Goal: Transaction & Acquisition: Purchase product/service

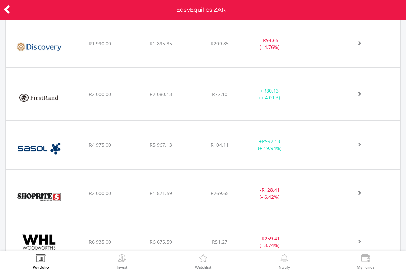
scroll to position [282, 0]
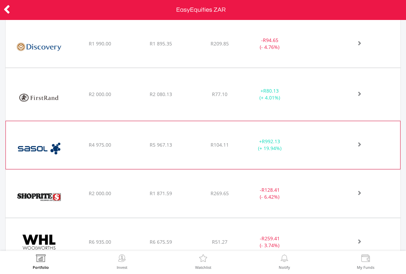
click at [146, 67] on div "﻿ Sasol Limited R4 975.00 R5 967.13 R104.11 + R992.13 (+ 19.94%)" at bounding box center [203, 44] width 395 height 48
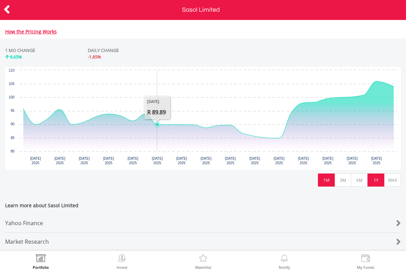
click at [381, 181] on button "1Y" at bounding box center [375, 179] width 17 height 13
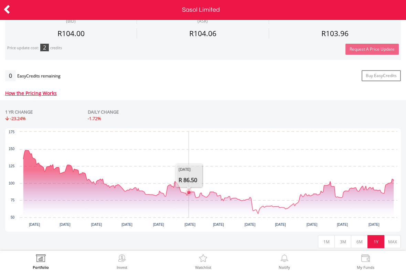
scroll to position [245, 0]
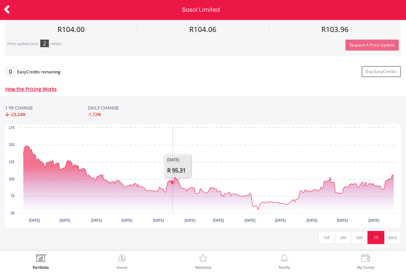
click at [173, 175] on icon "Interactive chart" at bounding box center [208, 177] width 370 height 63
click at [178, 174] on icon "Interactive chart" at bounding box center [208, 177] width 370 height 63
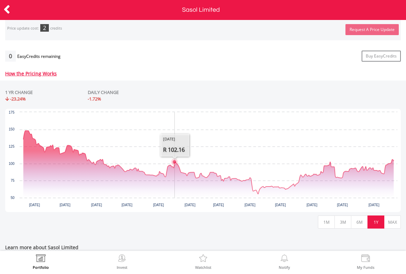
scroll to position [261, 0]
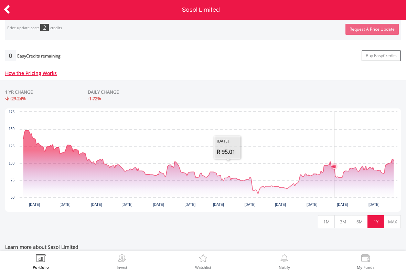
click at [334, 163] on icon "Interactive chart" at bounding box center [334, 166] width 7 height 7
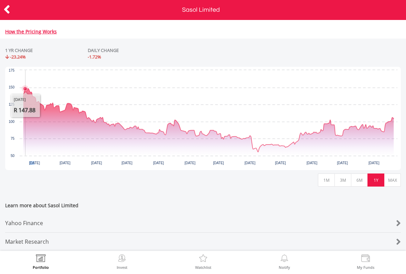
scroll to position [307, 0]
click at [64, 13] on header "Sasol Limited" at bounding box center [203, 10] width 406 height 20
click at [9, 6] on icon at bounding box center [6, 9] width 7 height 13
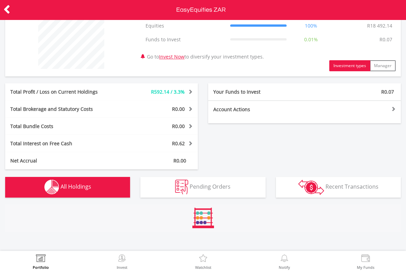
scroll to position [63, 0]
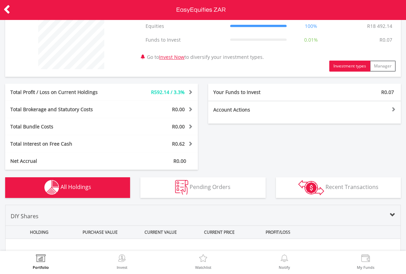
click at [10, 9] on icon at bounding box center [6, 9] width 7 height 13
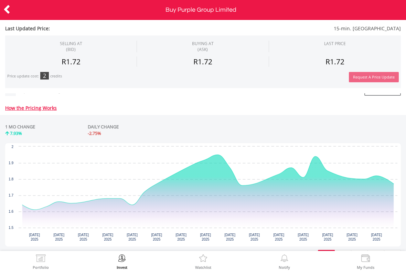
scroll to position [108, 0]
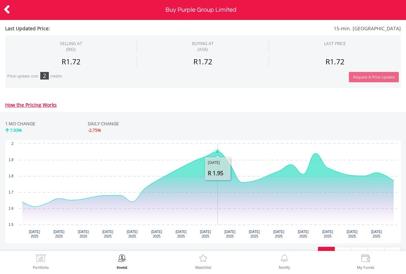
click at [220, 152] on icon "Interactive chart" at bounding box center [207, 179] width 371 height 55
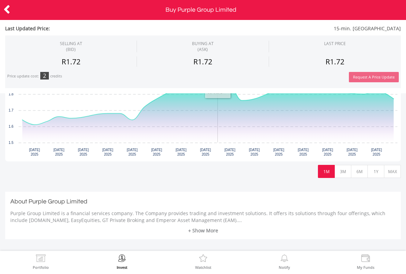
scroll to position [190, 0]
click at [344, 165] on button "3M" at bounding box center [342, 170] width 17 height 13
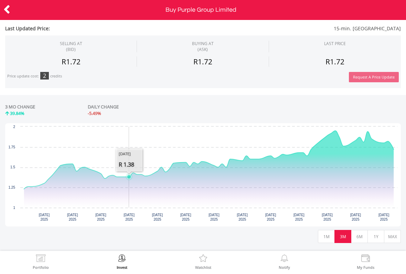
scroll to position [124, 0]
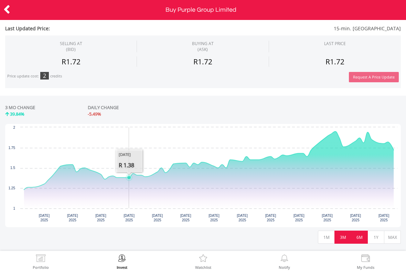
click at [364, 235] on button "6M" at bounding box center [359, 237] width 17 height 13
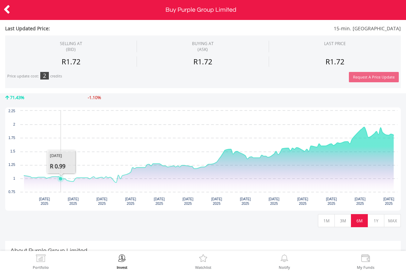
scroll to position [143, 0]
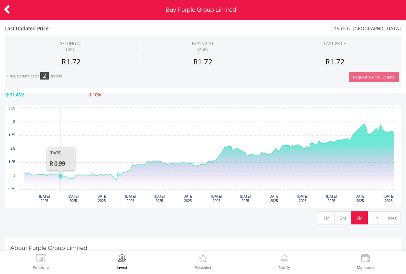
click at [16, 11] on div at bounding box center [20, 10] width 41 height 14
click at [6, 5] on icon at bounding box center [6, 9] width 7 height 13
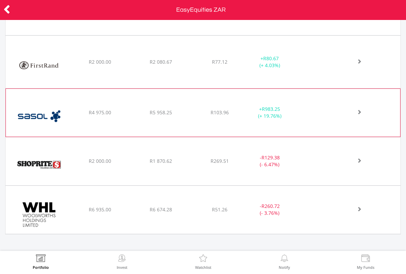
scroll to position [314, 0]
click at [164, 14] on span "R5 958.25" at bounding box center [161, 11] width 22 height 7
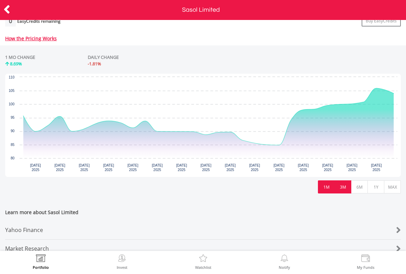
click at [341, 190] on button "3M" at bounding box center [342, 186] width 17 height 13
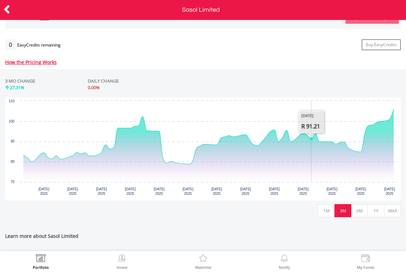
scroll to position [275, 0]
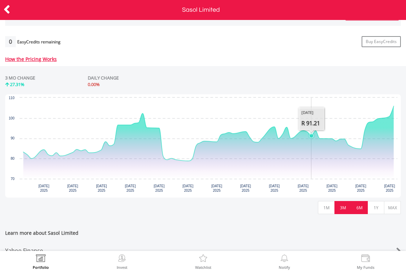
click at [355, 203] on button "6M" at bounding box center [359, 207] width 17 height 13
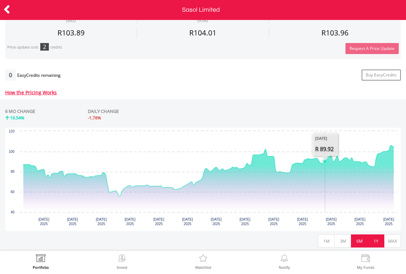
click at [373, 236] on button "1Y" at bounding box center [375, 240] width 17 height 13
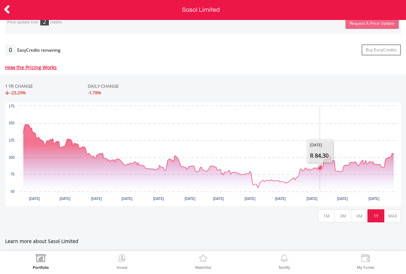
scroll to position [266, 0]
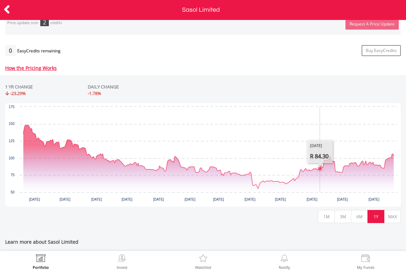
click at [309, 228] on div "No chart available. 1 YR CHANGE -23.29% DAILY CHANGE -1.78% Chart Chart with 26…" at bounding box center [203, 153] width 406 height 157
click at [200, 155] on rect "Interactive chart" at bounding box center [203, 154] width 396 height 103
click at [4, 10] on icon at bounding box center [6, 9] width 7 height 13
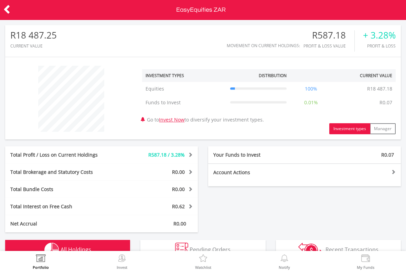
scroll to position [66, 132]
click at [10, 5] on icon at bounding box center [6, 9] width 7 height 13
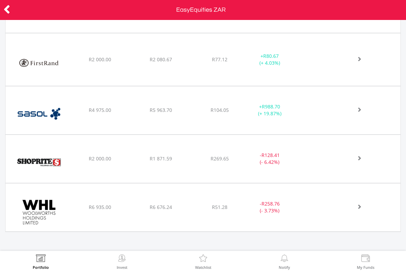
scroll to position [316, 0]
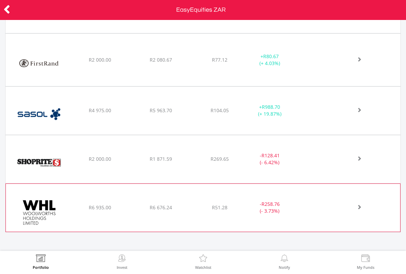
click at [304, 16] on div "- R258.76 (- 3.73%)" at bounding box center [279, 9] width 70 height 14
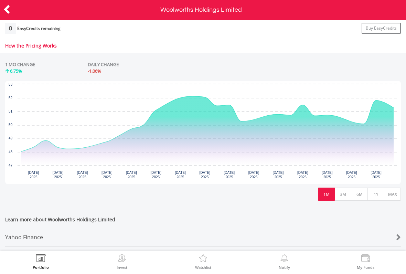
scroll to position [292, 0]
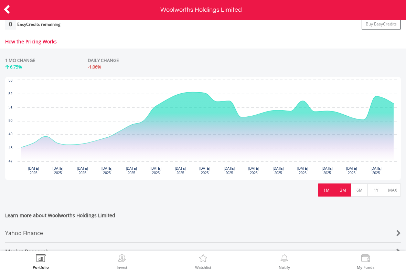
click at [345, 192] on button "3M" at bounding box center [342, 189] width 17 height 13
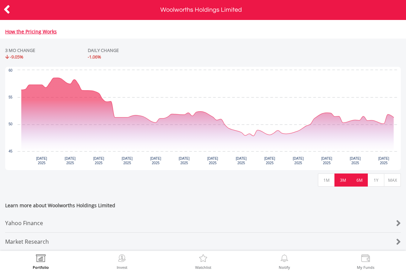
click at [359, 173] on button "6M" at bounding box center [359, 179] width 17 height 13
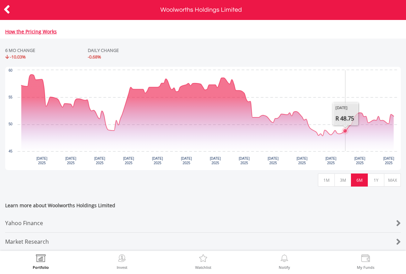
scroll to position [307, 0]
click at [387, 177] on button "MAX" at bounding box center [392, 179] width 17 height 13
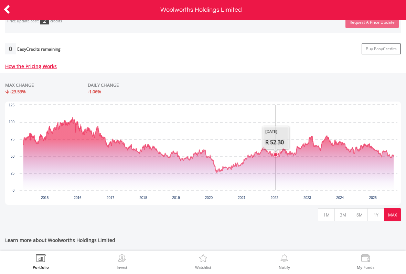
scroll to position [269, 0]
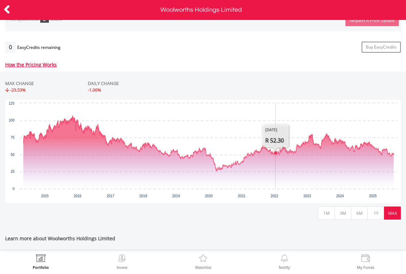
click at [222, 261] on div "Watchlist" at bounding box center [202, 261] width 81 height 21
click at [374, 210] on button "1Y" at bounding box center [375, 212] width 17 height 13
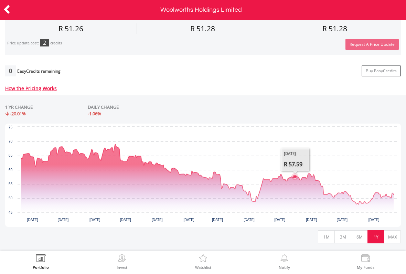
scroll to position [243, 0]
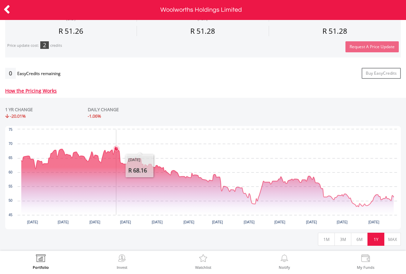
click at [117, 152] on icon "Interactive chart" at bounding box center [116, 149] width 7 height 7
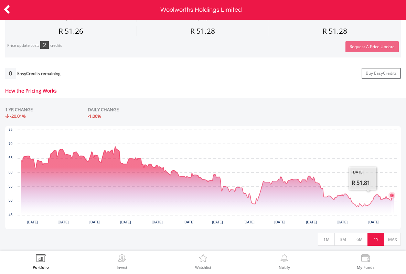
click at [393, 196] on icon "Interactive chart" at bounding box center [392, 195] width 4 height 4
click at [5, 12] on icon at bounding box center [6, 9] width 7 height 13
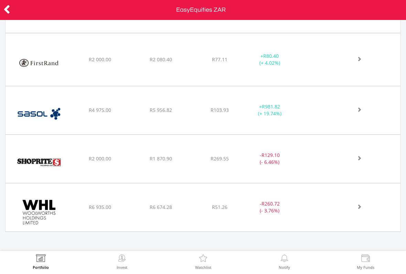
scroll to position [316, 0]
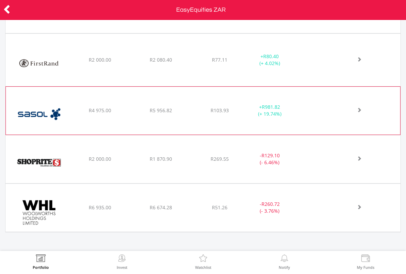
click at [342, 33] on div "﻿ Sasol Limited R4 975.00 R5 956.82 R103.93 + R981.82 (+ 19.74%)" at bounding box center [203, 9] width 395 height 48
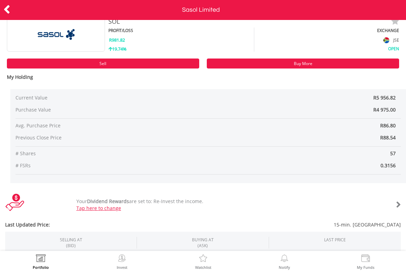
scroll to position [15, 0]
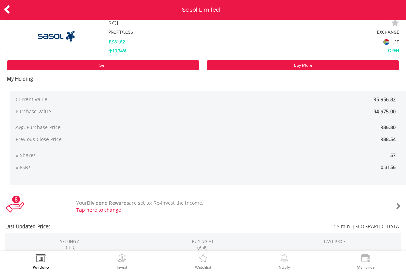
click at [172, 64] on link "Sell" at bounding box center [103, 65] width 192 height 10
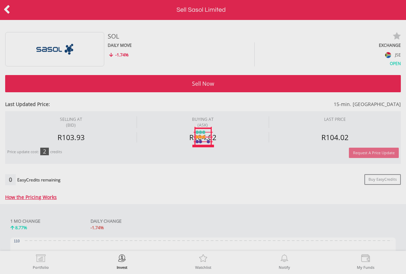
type input "*******"
type input "******"
click at [339, 84] on div at bounding box center [203, 137] width 406 height 274
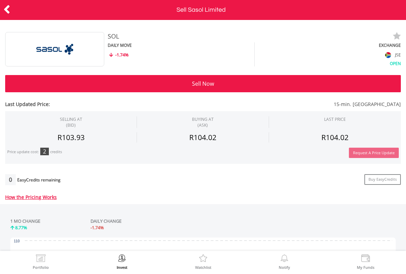
click at [330, 84] on button "Sell Now" at bounding box center [203, 83] width 396 height 17
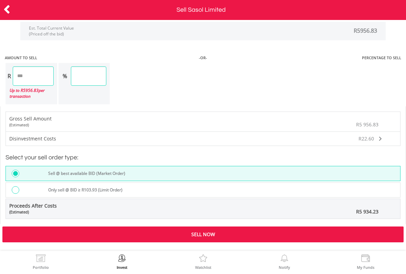
scroll to position [554, 0]
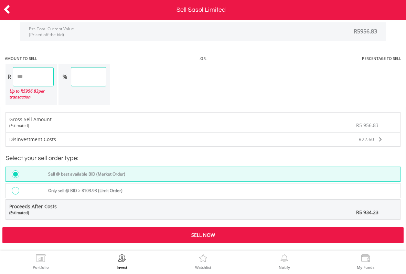
click at [363, 191] on div "Only sell @ BID ≥ R103.93 (Limit Order)" at bounding box center [222, 191] width 356 height 9
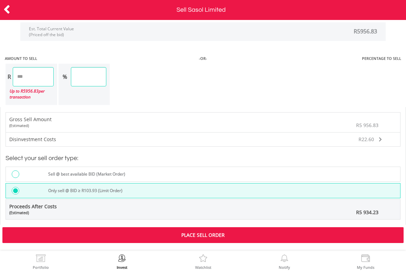
click at [336, 170] on div "Sell @ best available BID (Market Order)" at bounding box center [222, 174] width 356 height 9
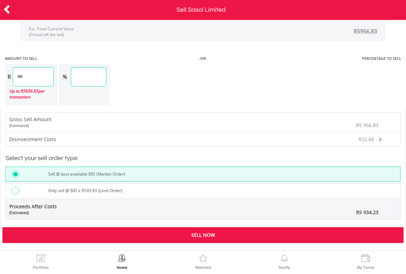
click at [333, 183] on div "Only sell @ BID ≥ R103.93 (Limit Order)" at bounding box center [203, 190] width 395 height 15
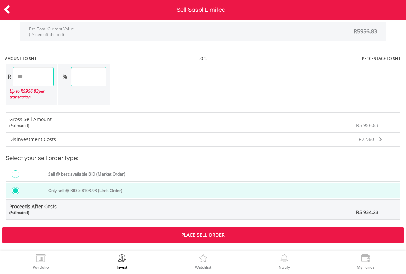
click at [283, 234] on div "Place Sell Order" at bounding box center [202, 235] width 401 height 16
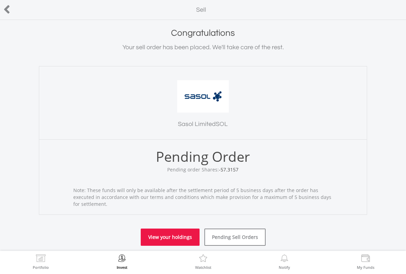
click at [185, 238] on link "View your holdings" at bounding box center [170, 236] width 59 height 17
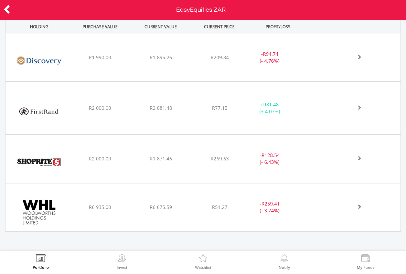
scroll to position [268, 0]
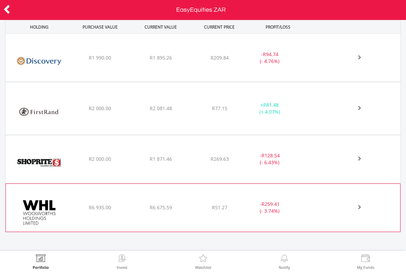
click at [297, 65] on div "- R259.41 (- 3.74%)" at bounding box center [279, 58] width 70 height 14
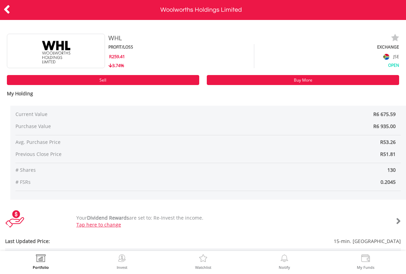
click at [309, 82] on link "Buy More" at bounding box center [303, 80] width 192 height 10
click at [6, 12] on icon at bounding box center [6, 9] width 7 height 13
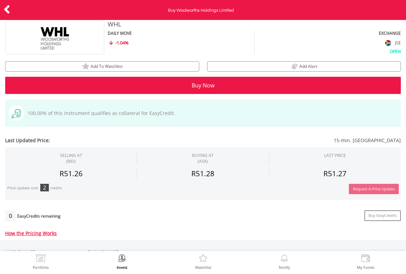
scroll to position [12, 0]
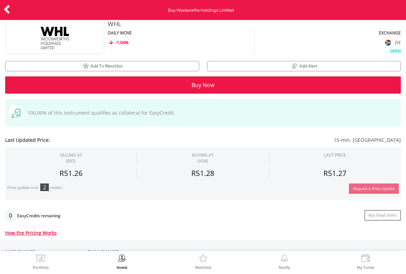
click at [349, 90] on button "Buy Now" at bounding box center [203, 84] width 396 height 17
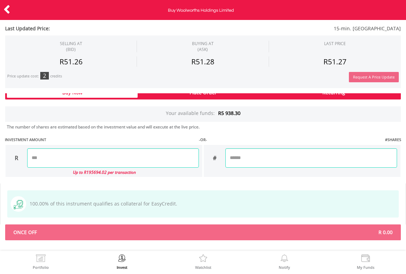
scroll to position [440, 0]
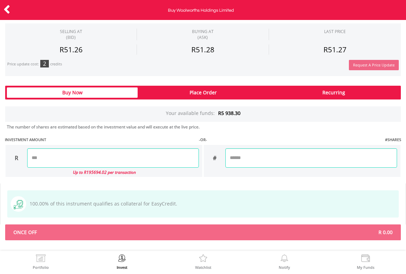
click at [179, 161] on input "number" at bounding box center [113, 157] width 172 height 19
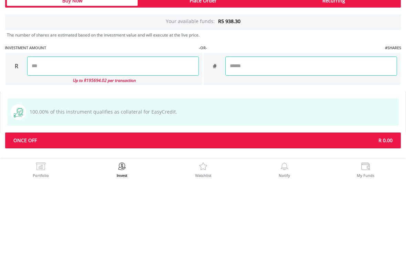
type input "*******"
type input "********"
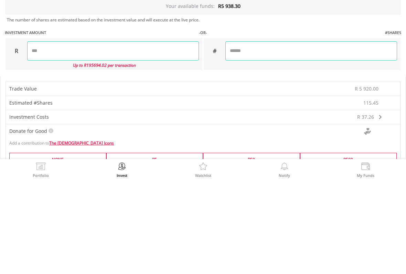
scroll to position [449, 0]
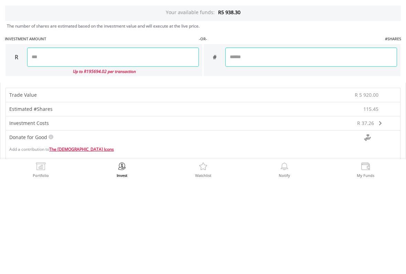
type input "*******"
type input "********"
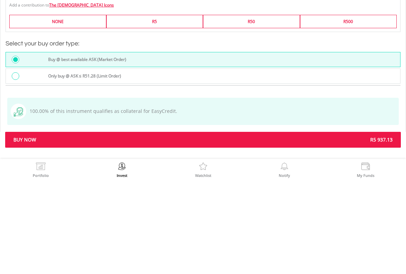
scroll to position [592, 0]
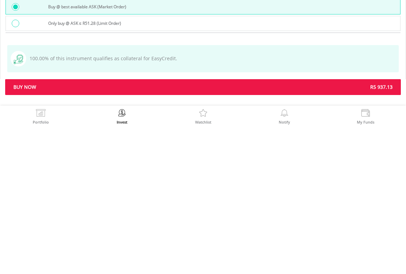
click at [377, 165] on div "Only buy @ ASK ≤ R51.28 (Limit Order)" at bounding box center [222, 169] width 356 height 9
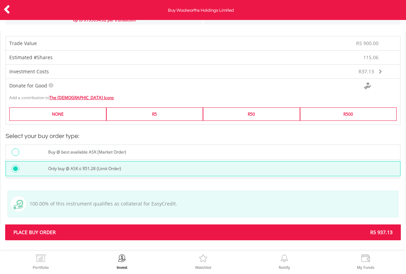
click at [332, 232] on span "R5 937.13" at bounding box center [300, 232] width 195 height 7
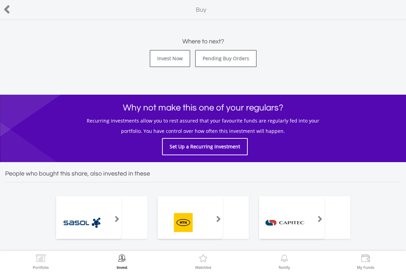
scroll to position [194, 0]
click at [315, 217] on span at bounding box center [311, 219] width 22 height 10
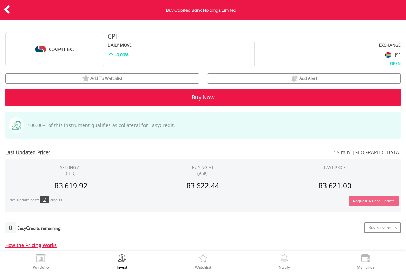
click at [3, 16] on div at bounding box center [20, 10] width 41 height 14
click at [6, 15] on icon at bounding box center [6, 9] width 7 height 13
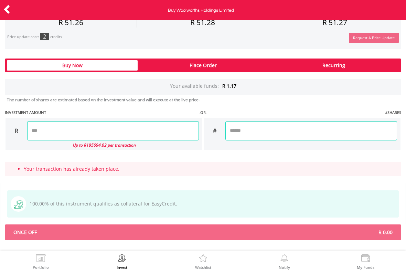
scroll to position [495, 0]
click at [4, 12] on icon at bounding box center [6, 9] width 7 height 13
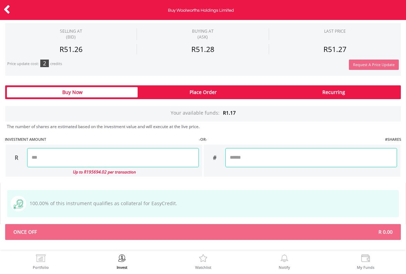
scroll to position [440, 0]
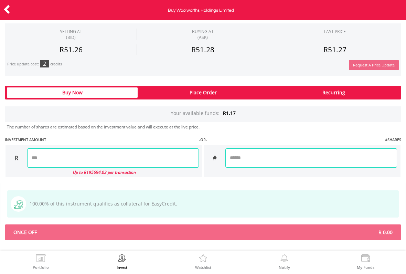
click at [10, 10] on icon at bounding box center [6, 9] width 7 height 13
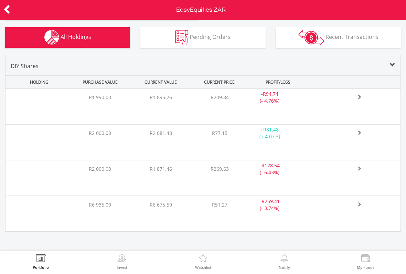
scroll to position [281, 0]
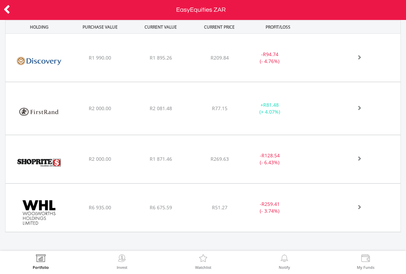
click at [46, 268] on label "Portfolio" at bounding box center [41, 267] width 16 height 4
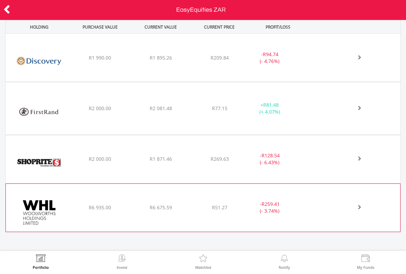
click at [263, 57] on span "R259.41" at bounding box center [270, 54] width 15 height 7
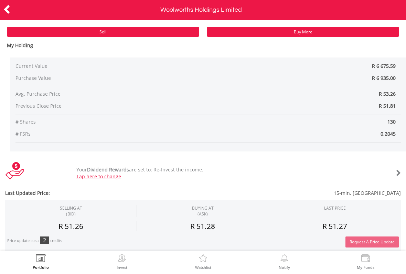
scroll to position [49, 0]
